Goal: Navigation & Orientation: Find specific page/section

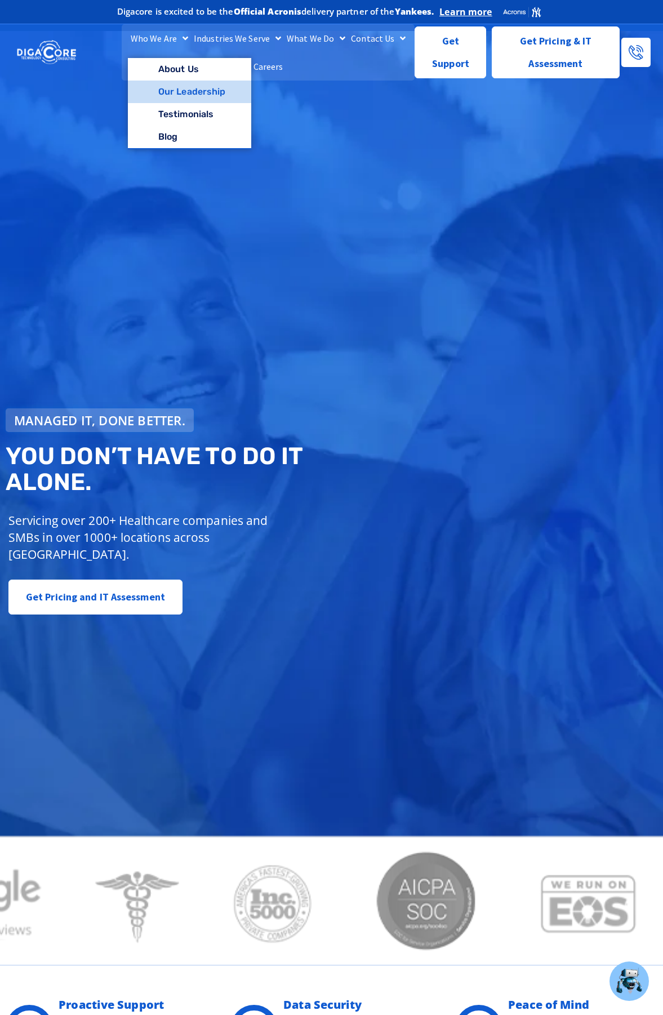
click at [168, 91] on link "Our Leadership" at bounding box center [189, 92] width 123 height 23
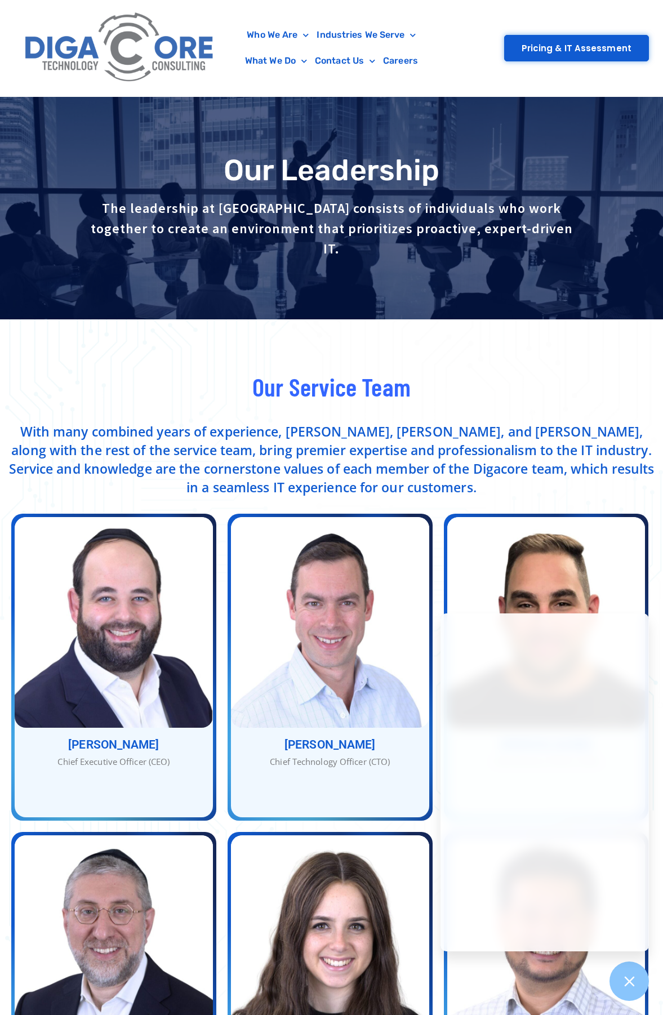
scroll to position [113, 0]
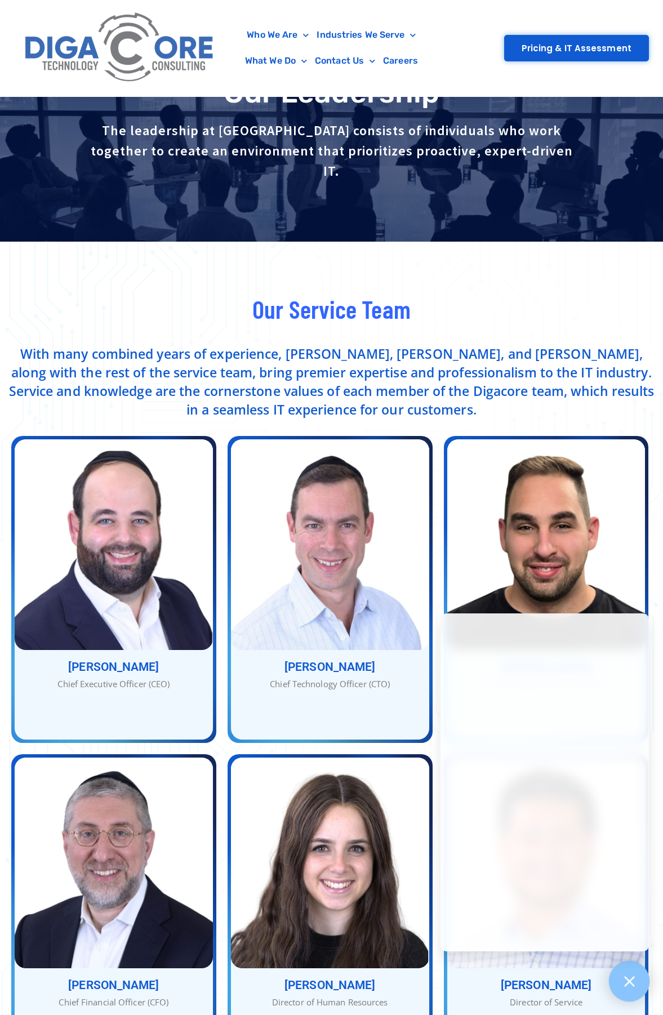
click at [639, 987] on div at bounding box center [629, 981] width 41 height 41
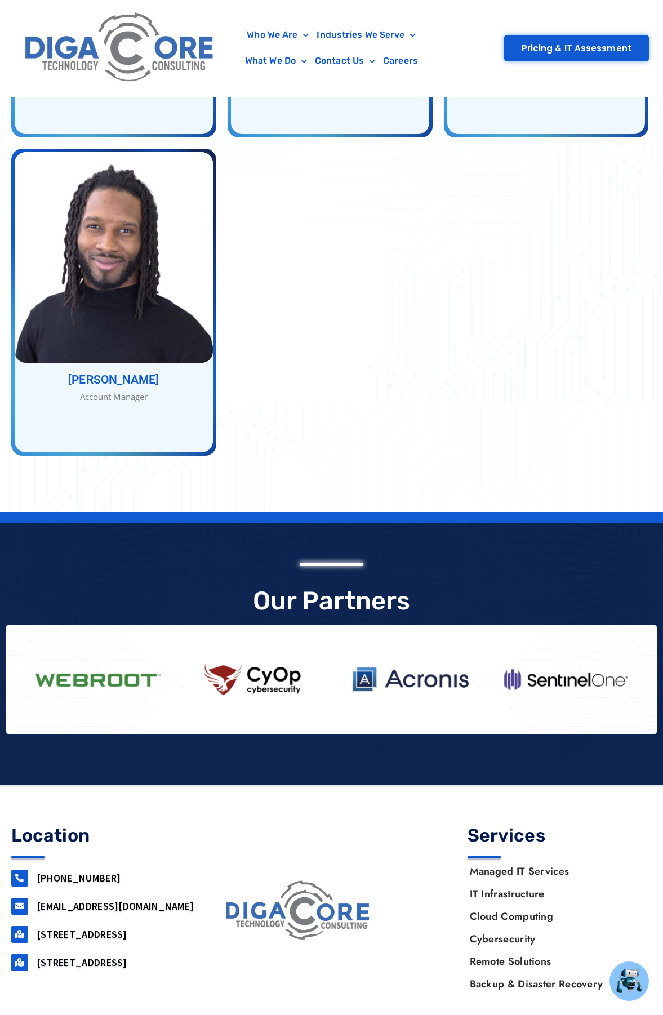
scroll to position [2072, 0]
